Goal: Transaction & Acquisition: Book appointment/travel/reservation

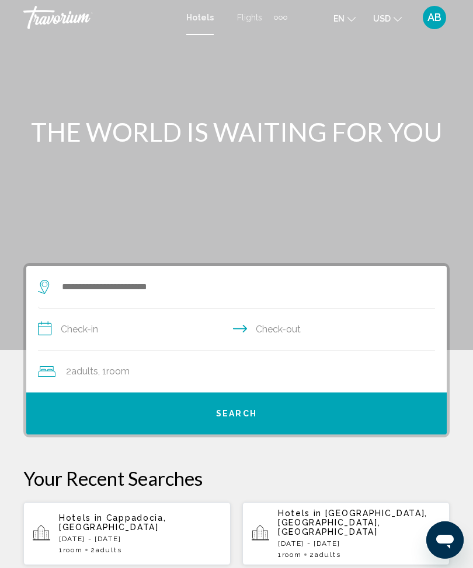
click at [279, 25] on div "Extra navigation items" at bounding box center [280, 18] width 13 height 18
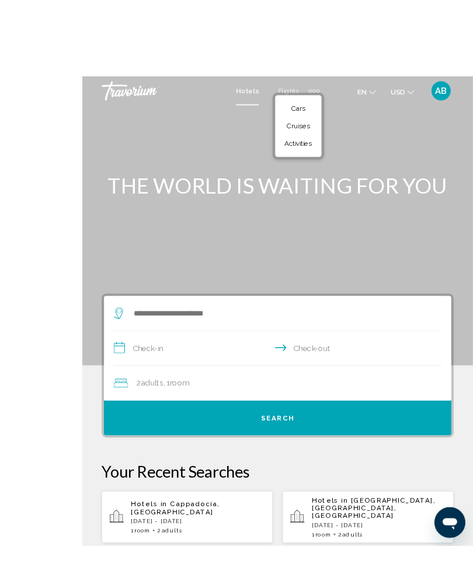
scroll to position [4, 0]
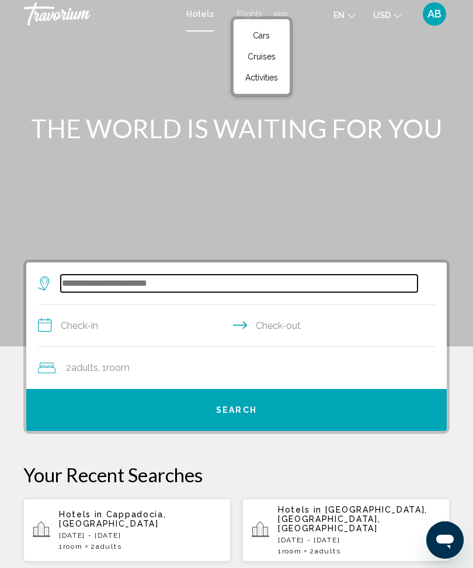
click at [155, 292] on input "Search widget" at bounding box center [239, 284] width 356 height 18
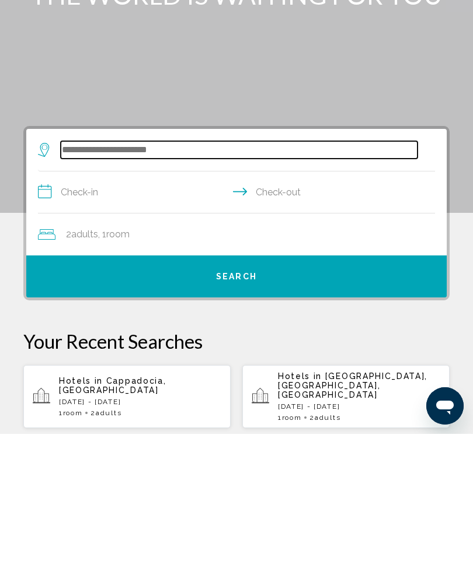
scroll to position [38, 0]
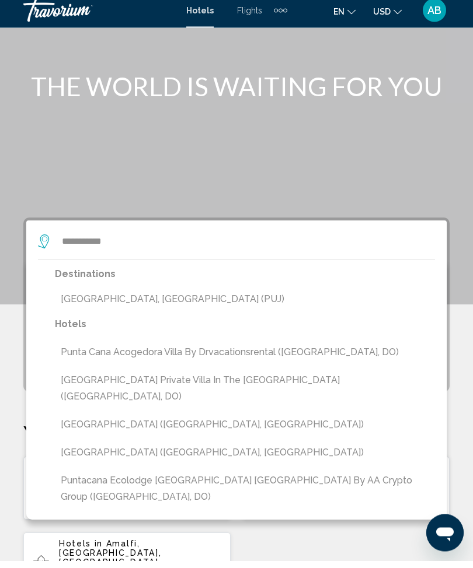
click at [209, 306] on button "[GEOGRAPHIC_DATA], [GEOGRAPHIC_DATA] (PUJ)" at bounding box center [245, 307] width 380 height 22
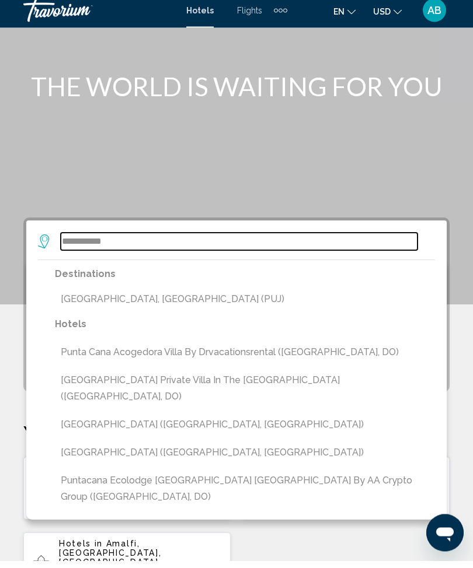
type input "**********"
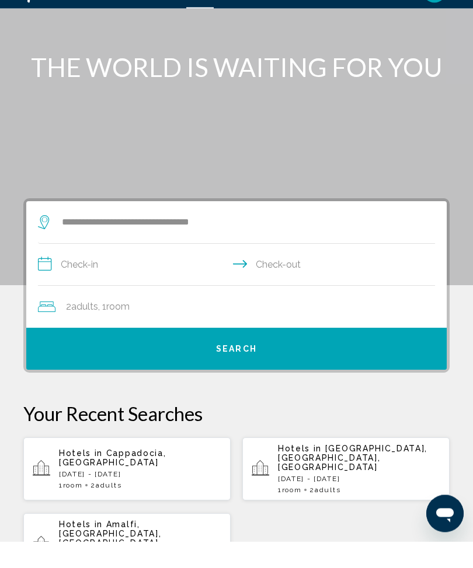
click at [65, 271] on input "**********" at bounding box center [238, 293] width 401 height 45
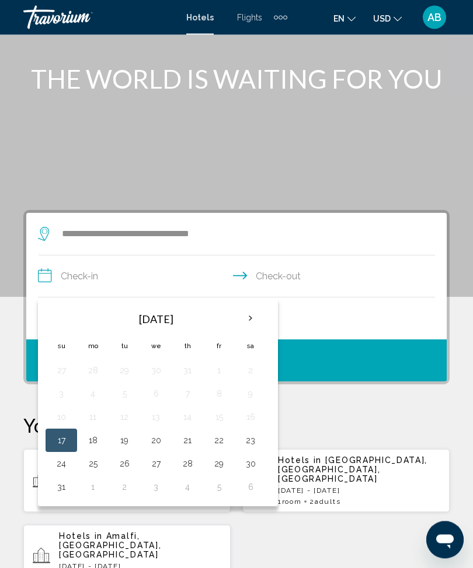
scroll to position [45, 0]
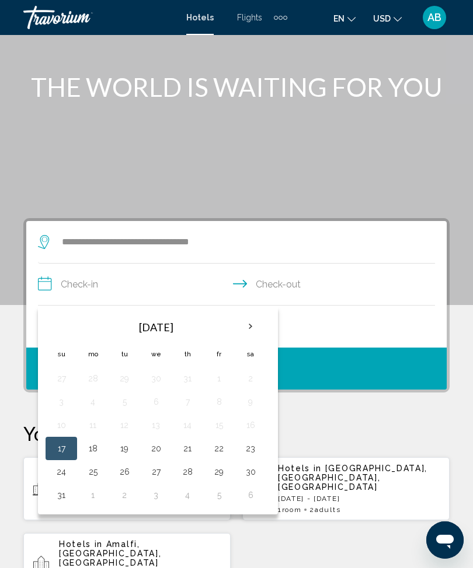
click at [246, 330] on th "Next month" at bounding box center [251, 327] width 32 height 26
click at [250, 321] on th "Next month" at bounding box center [251, 327] width 32 height 26
click at [253, 331] on th "Next month" at bounding box center [251, 327] width 32 height 26
click at [256, 328] on th "Next month" at bounding box center [251, 327] width 32 height 26
click at [65, 326] on th "Previous month" at bounding box center [62, 327] width 32 height 26
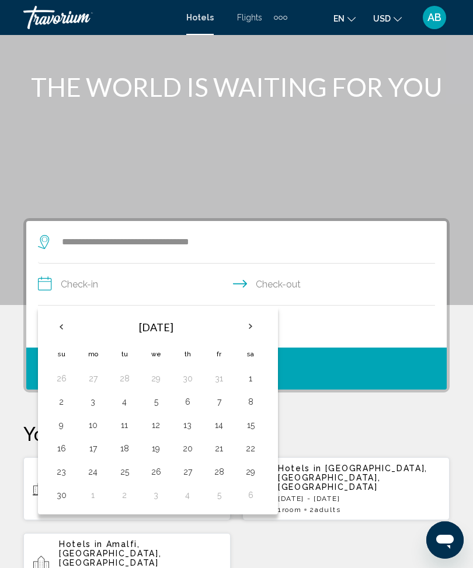
click at [67, 331] on th "Previous month" at bounding box center [62, 327] width 32 height 26
click at [58, 336] on th "Previous month" at bounding box center [62, 327] width 32 height 26
click at [257, 335] on th "Next month" at bounding box center [251, 327] width 32 height 26
click at [156, 409] on button "10" at bounding box center [155, 402] width 19 height 16
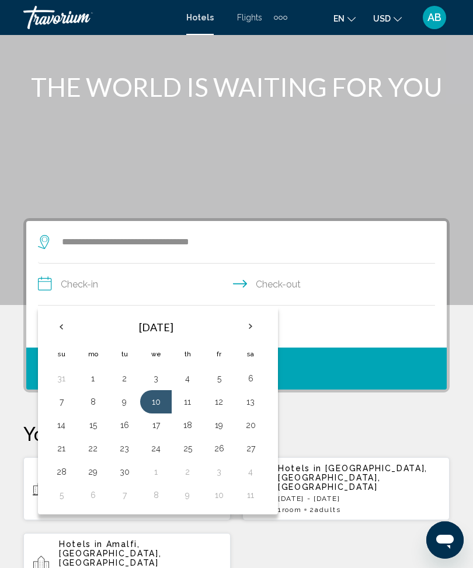
click at [67, 431] on button "14" at bounding box center [61, 425] width 19 height 16
type input "**********"
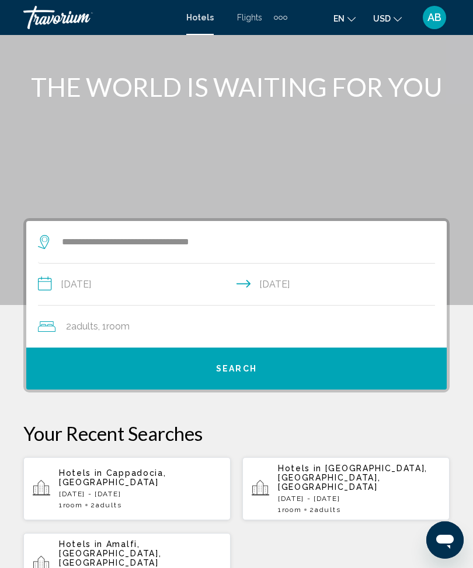
click at [232, 329] on div "2 Adult Adults , 1 Room rooms" at bounding box center [242, 327] width 408 height 16
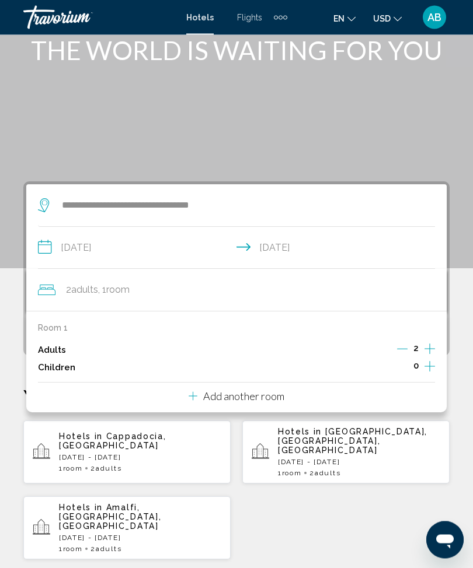
scroll to position [81, 0]
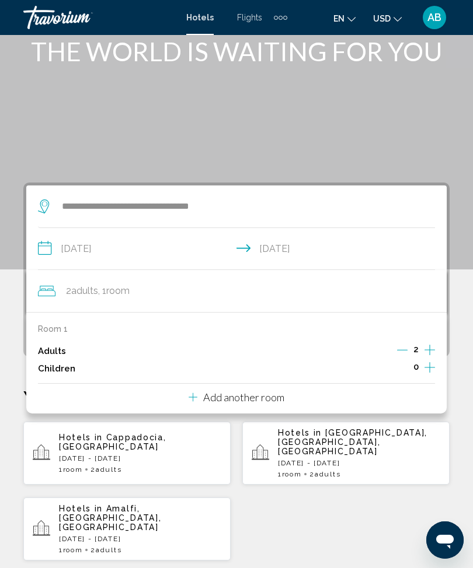
click at [260, 403] on button "Add another room" at bounding box center [236, 396] width 96 height 24
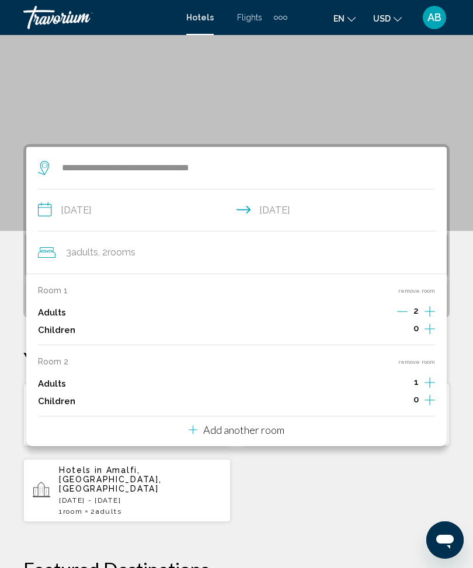
click at [415, 362] on button "remove room" at bounding box center [416, 362] width 37 height 8
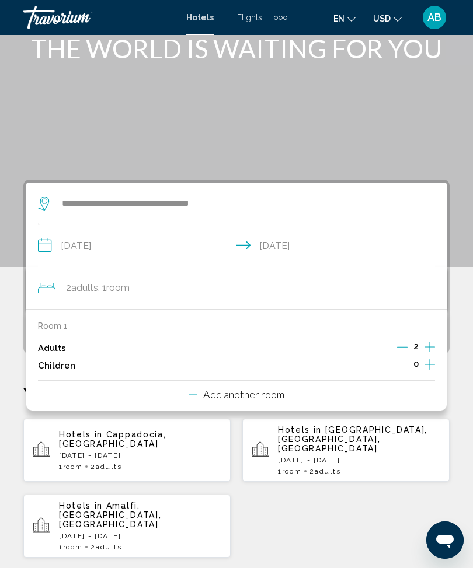
scroll to position [82, 0]
click at [457, 275] on div "**********" at bounding box center [236, 550] width 473 height 739
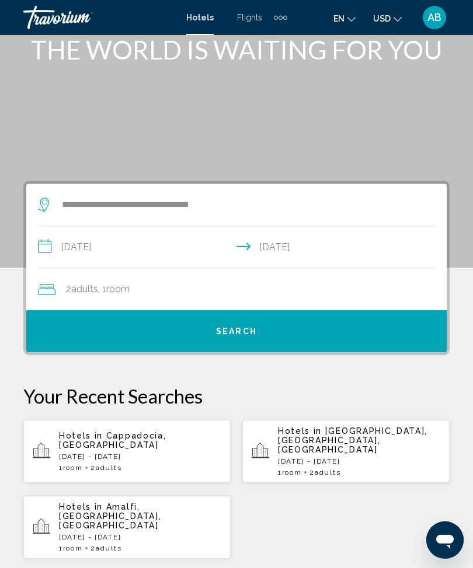
click at [265, 330] on button "Search" at bounding box center [236, 331] width 420 height 42
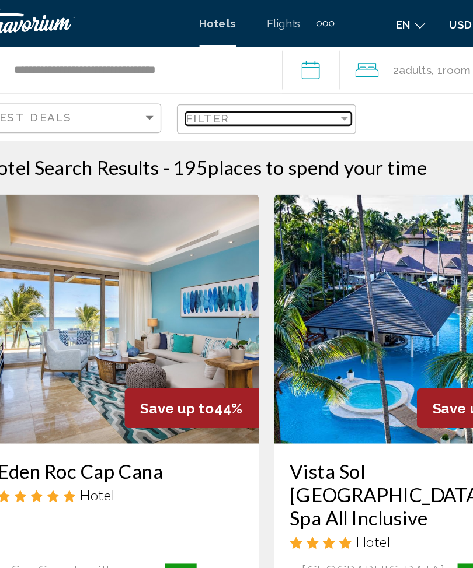
click at [292, 90] on div "Filter" at bounding box center [295, 89] width 6 height 3
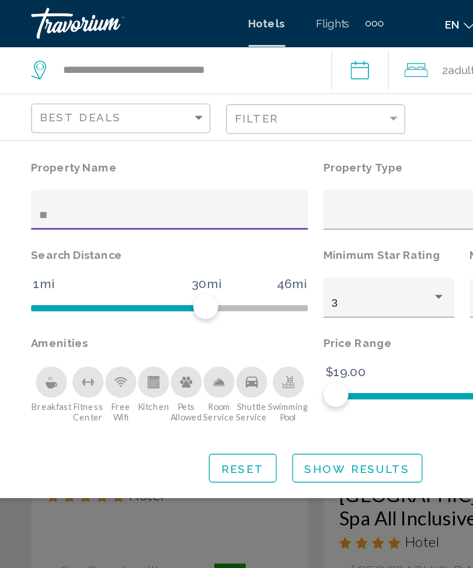
type input "***"
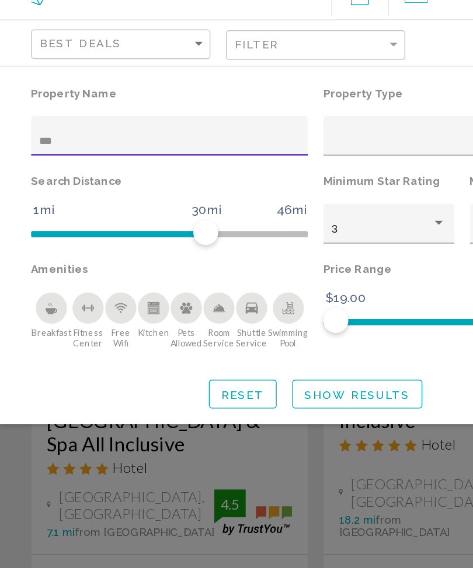
click at [249, 347] on span "Show Results" at bounding box center [267, 351] width 79 height 9
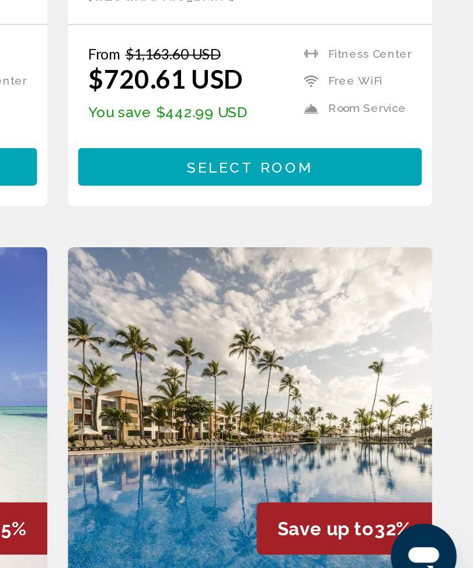
scroll to position [289, 0]
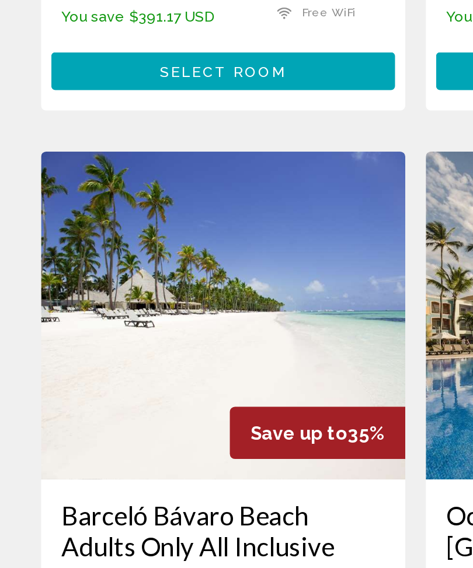
click at [161, 309] on img "Main content" at bounding box center [126, 402] width 207 height 187
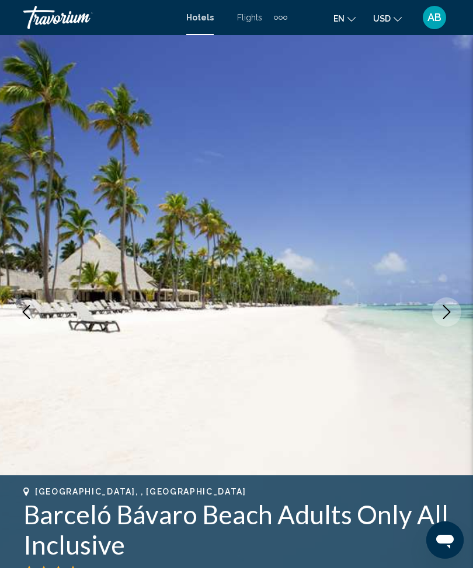
click at [452, 319] on icon "Next image" at bounding box center [446, 312] width 14 height 14
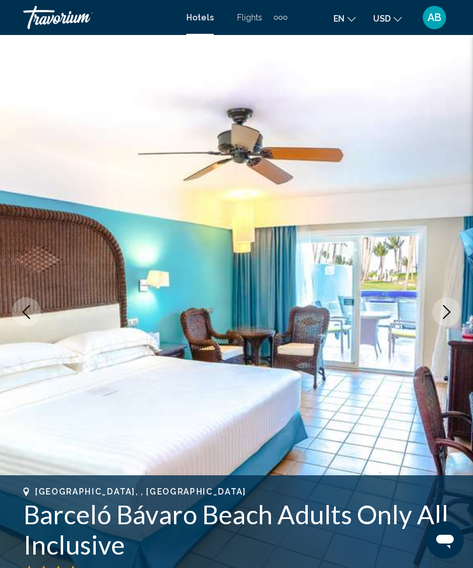
click at [433, 325] on img "Main content" at bounding box center [236, 312] width 473 height 554
click at [432, 328] on img "Main content" at bounding box center [236, 312] width 473 height 554
click at [452, 323] on button "Next image" at bounding box center [446, 312] width 29 height 29
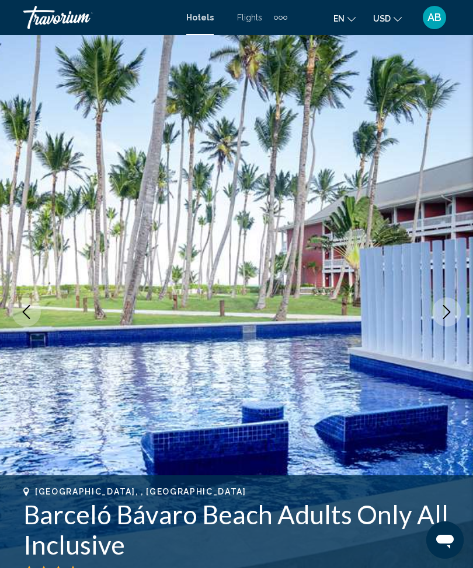
click at [445, 317] on icon "Next image" at bounding box center [446, 312] width 14 height 14
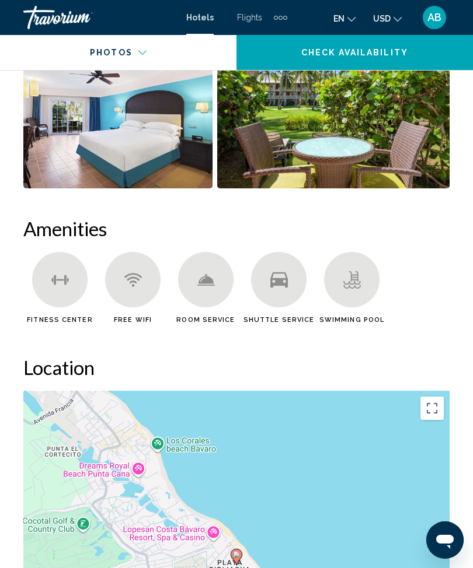
scroll to position [1141, 0]
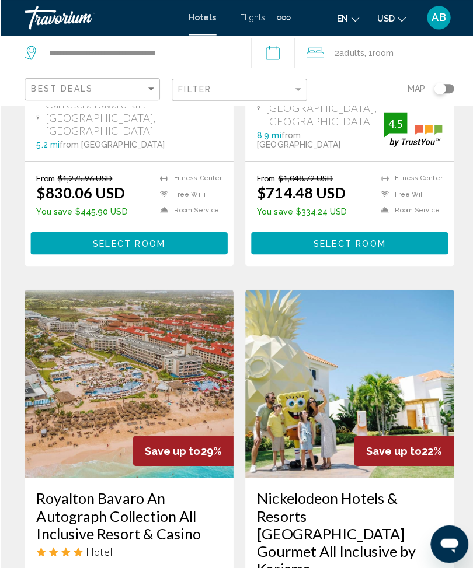
scroll to position [807, 0]
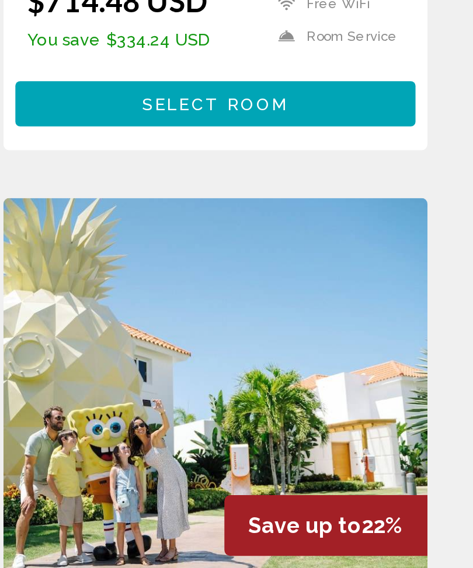
click at [242, 266] on img "Main content" at bounding box center [345, 359] width 207 height 187
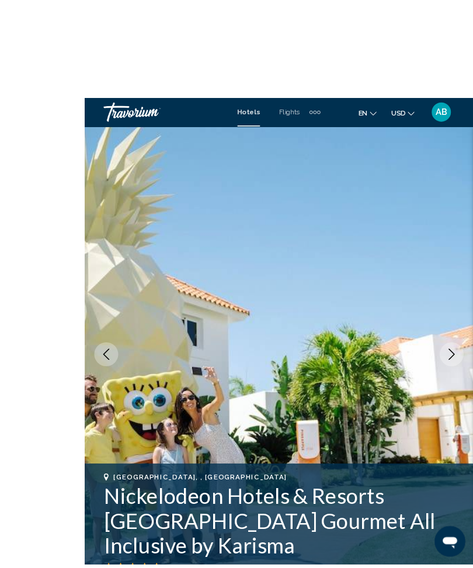
scroll to position [9, 0]
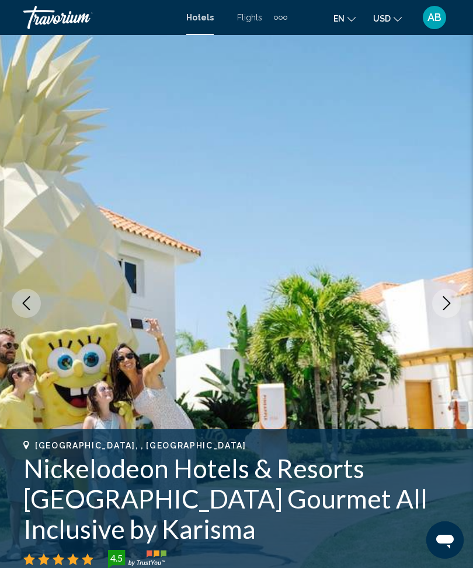
click at [446, 301] on icon "Next image" at bounding box center [446, 303] width 14 height 14
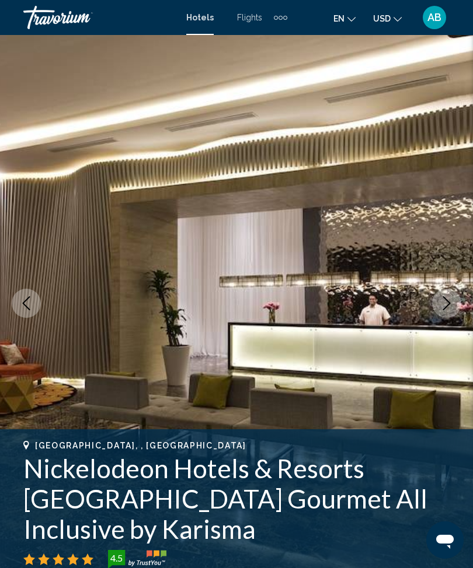
click at [447, 308] on icon "Next image" at bounding box center [446, 303] width 14 height 14
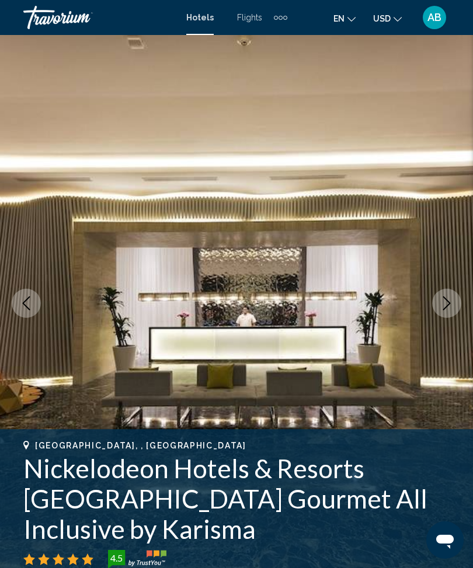
click at [453, 313] on button "Next image" at bounding box center [446, 303] width 29 height 29
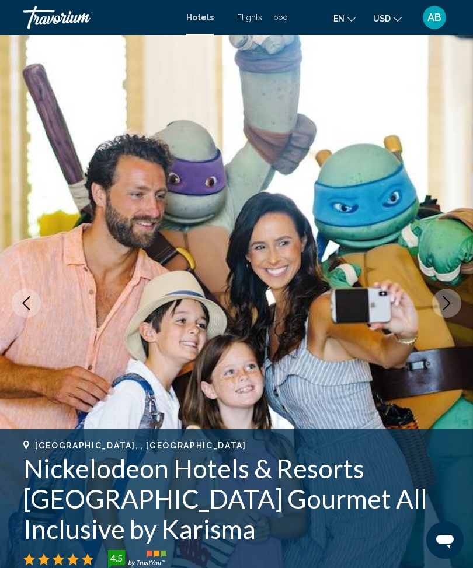
click at [451, 312] on button "Next image" at bounding box center [446, 303] width 29 height 29
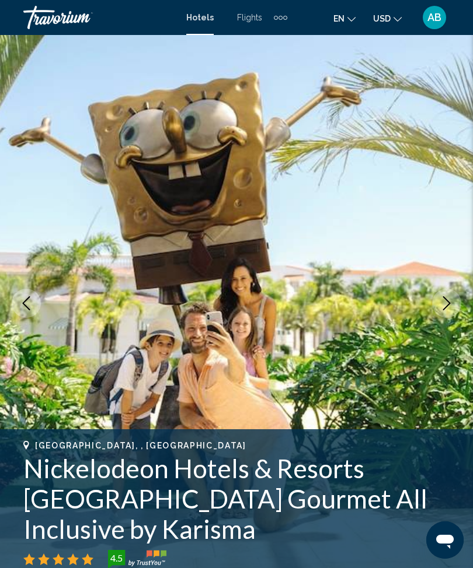
click at [439, 309] on button "Next image" at bounding box center [446, 303] width 29 height 29
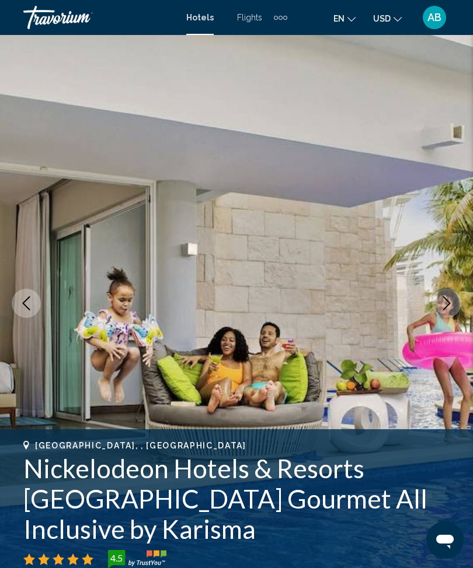
click at [447, 306] on icon "Next image" at bounding box center [447, 303] width 8 height 14
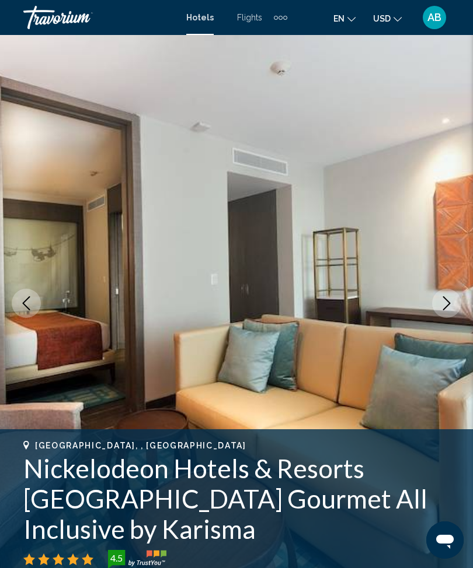
click at [436, 312] on button "Next image" at bounding box center [446, 303] width 29 height 29
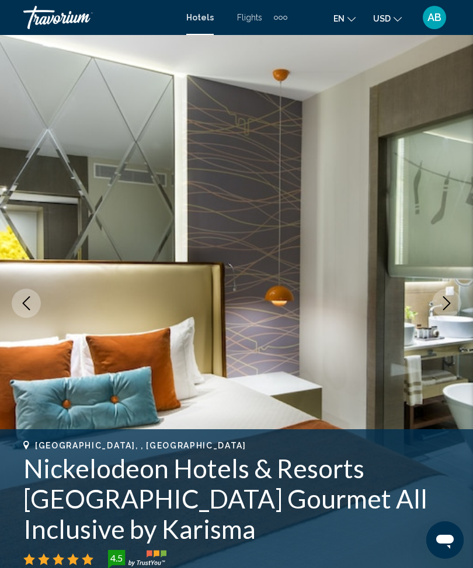
click at [447, 308] on icon "Next image" at bounding box center [446, 303] width 14 height 14
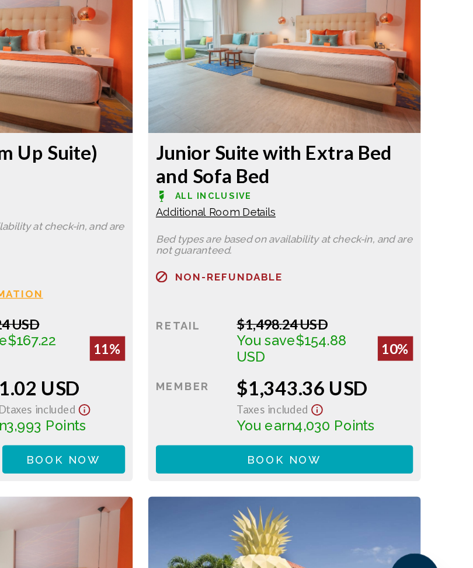
scroll to position [3256, 0]
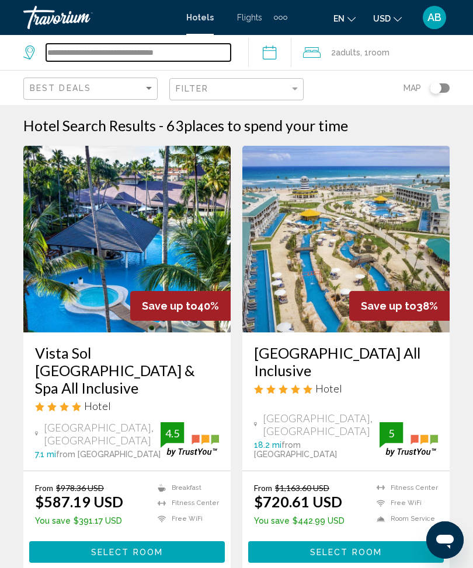
click at [207, 58] on input "**********" at bounding box center [138, 53] width 184 height 18
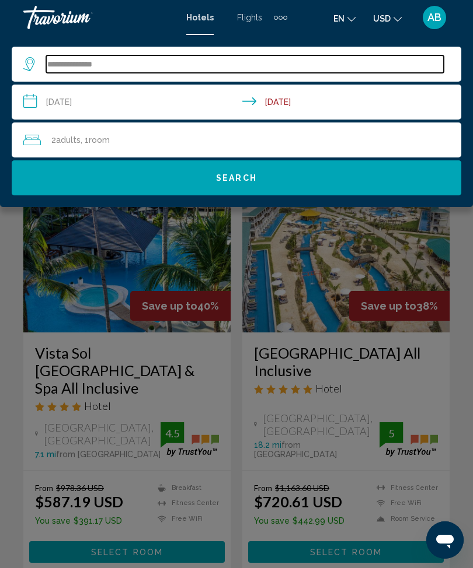
type input "*****"
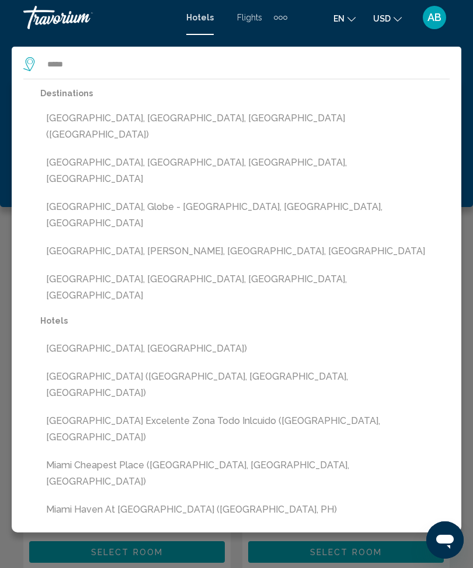
click at [169, 119] on button "[GEOGRAPHIC_DATA], [GEOGRAPHIC_DATA], [GEOGRAPHIC_DATA] ([GEOGRAPHIC_DATA])" at bounding box center [244, 126] width 409 height 39
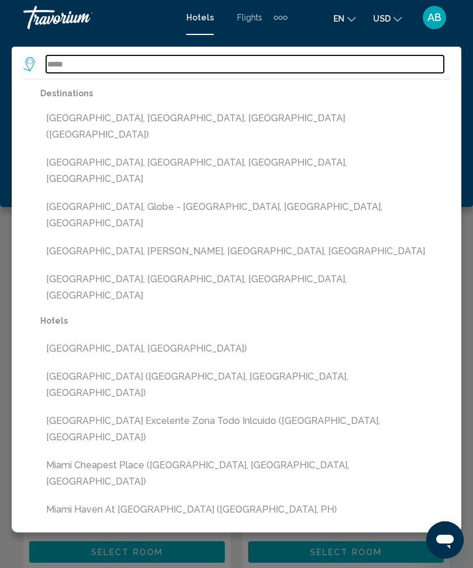
type input "**********"
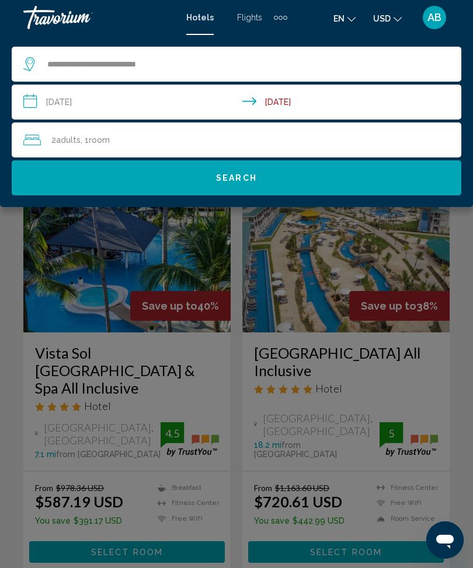
click at [34, 106] on input "**********" at bounding box center [239, 104] width 454 height 39
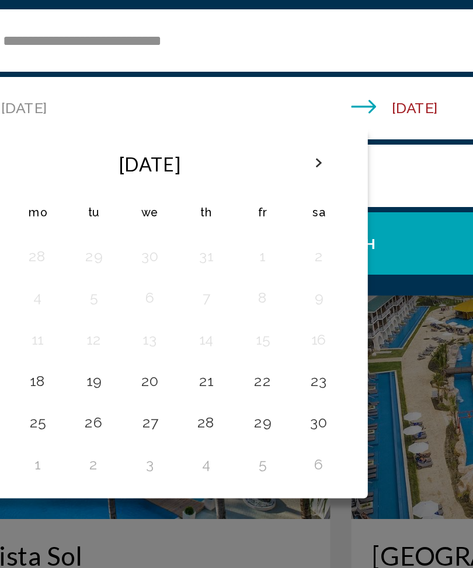
click at [183, 247] on button "22" at bounding box center [192, 255] width 19 height 16
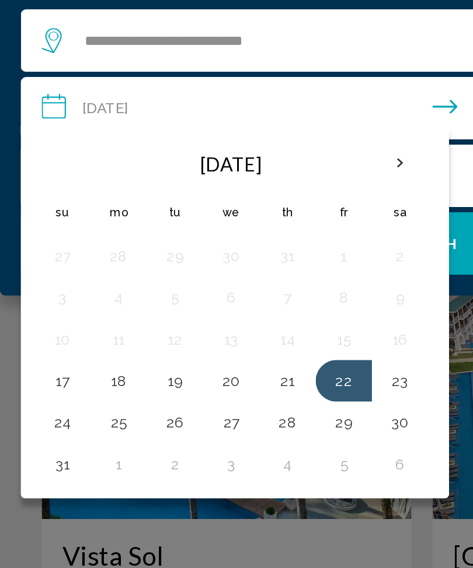
click at [33, 270] on button "24" at bounding box center [35, 278] width 19 height 16
type input "**********"
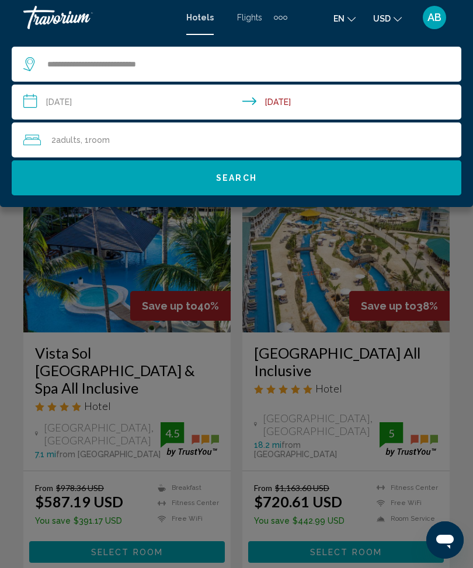
click at [252, 179] on span "Search" at bounding box center [236, 178] width 41 height 9
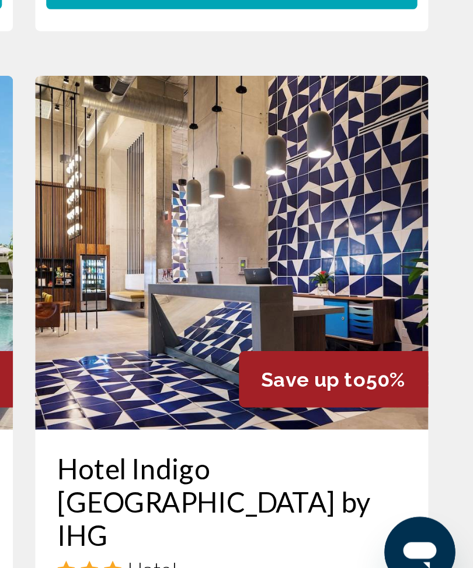
scroll to position [274, 0]
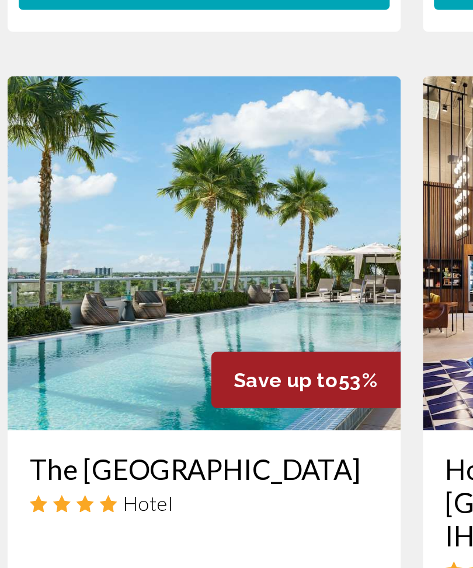
click at [121, 289] on img "Main content" at bounding box center [126, 382] width 207 height 187
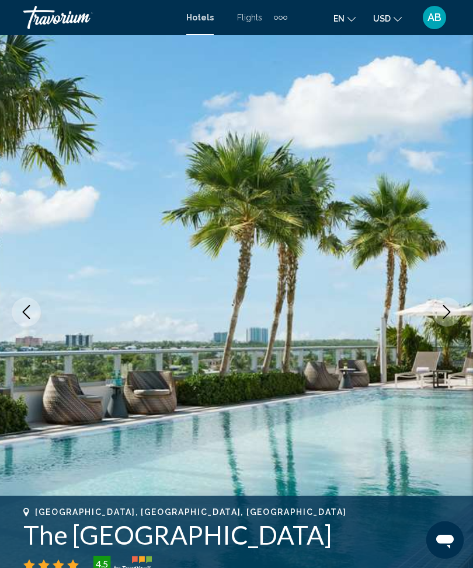
click at [449, 301] on button "Next image" at bounding box center [446, 312] width 29 height 29
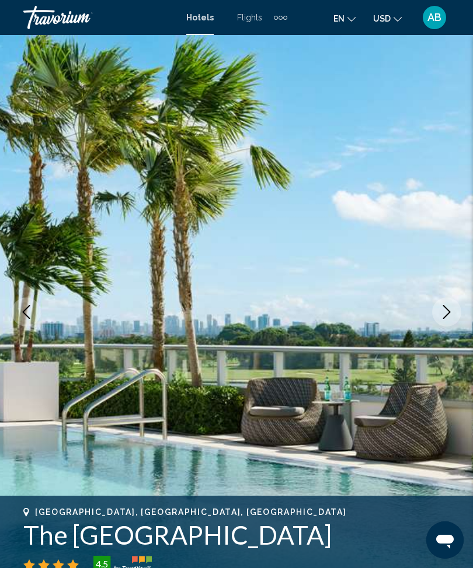
click at [436, 319] on button "Next image" at bounding box center [446, 312] width 29 height 29
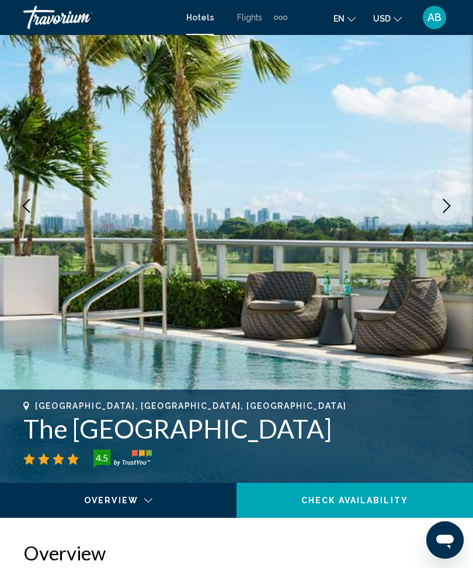
scroll to position [103, 0]
